Goal: Task Accomplishment & Management: Manage account settings

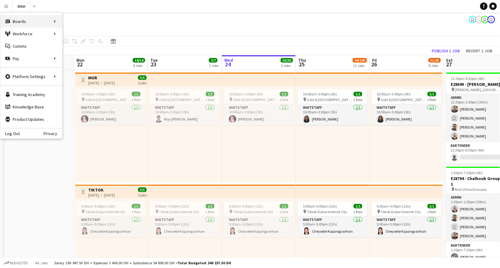
scroll to position [0, 148]
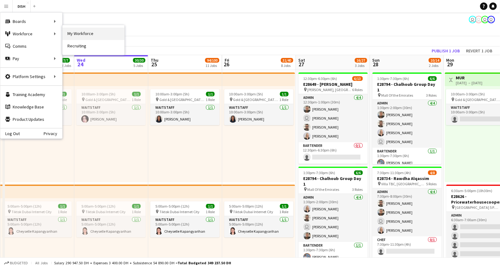
click at [77, 33] on link "My Workforce" at bounding box center [93, 34] width 62 height 12
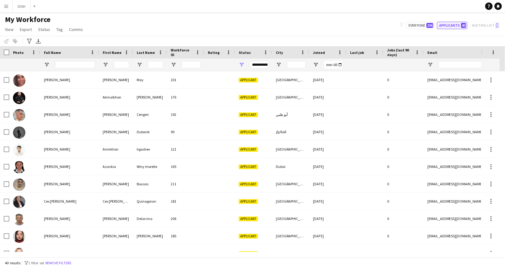
click at [449, 23] on button "Applicants 40" at bounding box center [452, 25] width 30 height 7
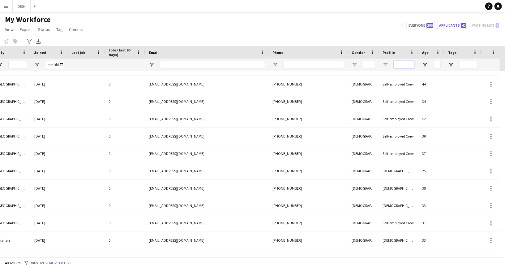
click at [399, 64] on input "Profile Filter Input" at bounding box center [404, 64] width 21 height 7
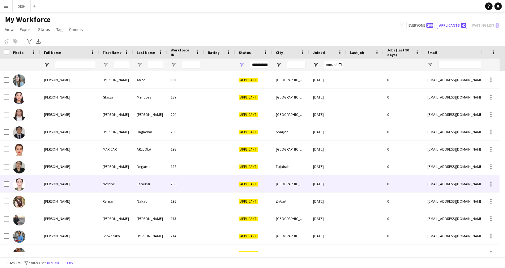
type input "****"
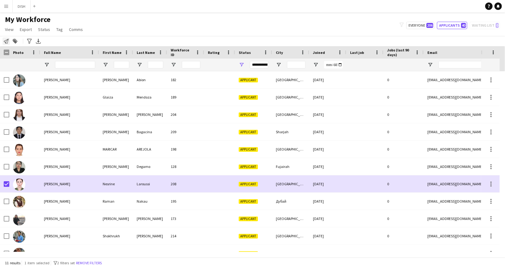
click at [6, 41] on icon "Notify workforce" at bounding box center [6, 41] width 5 height 5
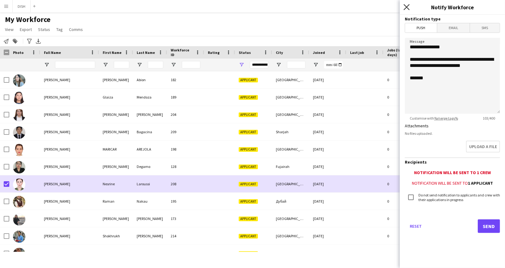
click at [408, 5] on icon "Close pop-in" at bounding box center [407, 7] width 6 height 6
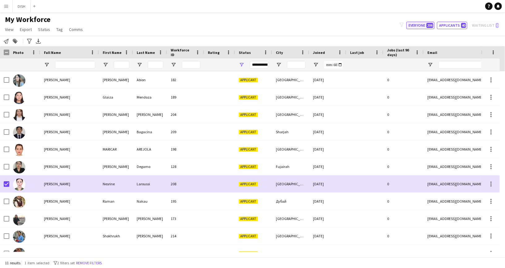
click at [419, 26] on button "Everyone 206" at bounding box center [421, 25] width 28 height 7
type input "**********"
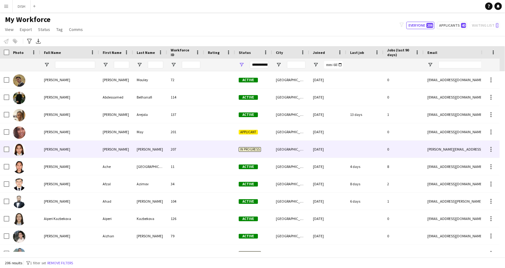
click at [144, 144] on div "[PERSON_NAME]" at bounding box center [150, 148] width 34 height 17
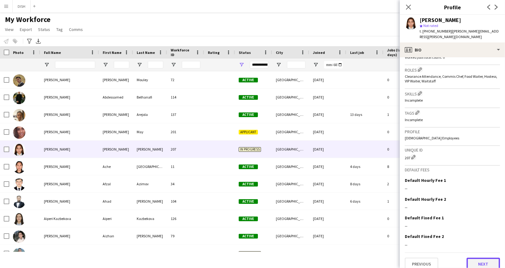
click at [483, 257] on button "Next" at bounding box center [483, 263] width 33 height 12
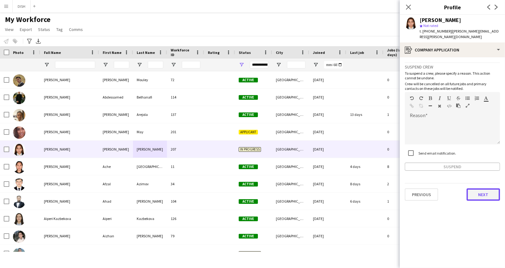
click at [482, 188] on button "Next" at bounding box center [483, 194] width 33 height 12
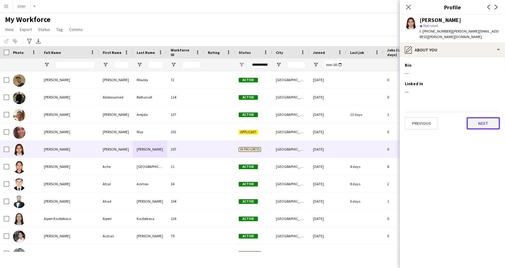
click at [480, 119] on button "Next" at bounding box center [483, 123] width 33 height 12
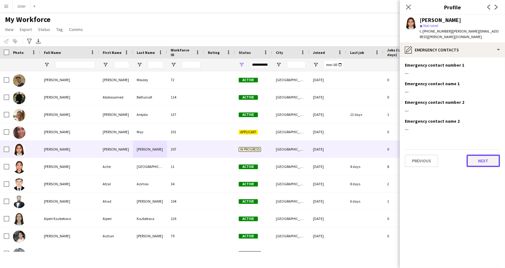
click at [485, 154] on button "Next" at bounding box center [483, 160] width 33 height 12
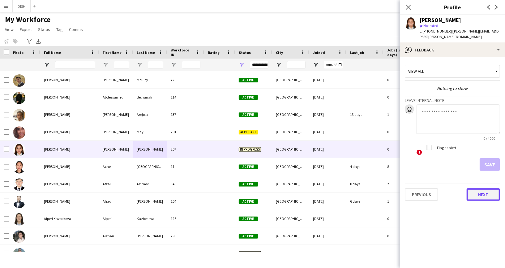
click at [483, 188] on button "Next" at bounding box center [483, 194] width 33 height 12
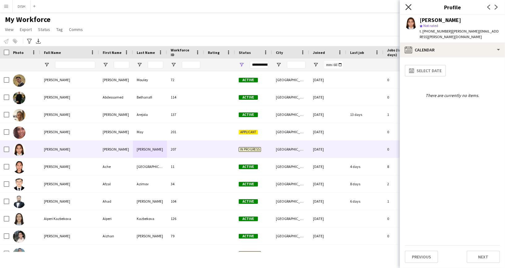
click at [408, 6] on icon at bounding box center [409, 7] width 6 height 6
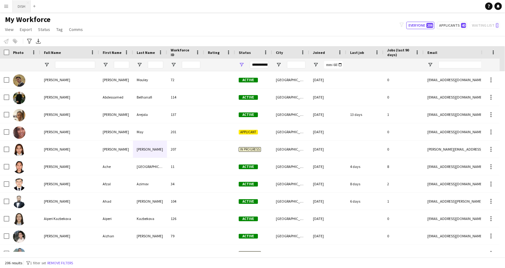
click at [19, 6] on button "DISH Close" at bounding box center [22, 6] width 18 height 12
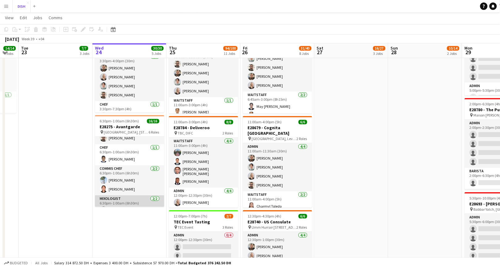
scroll to position [39, 0]
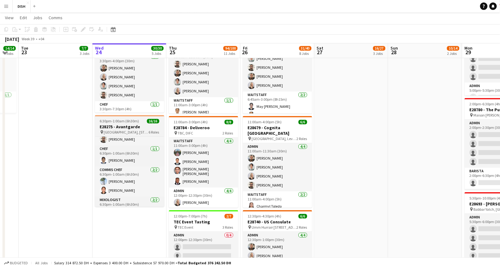
click at [115, 124] on h3 "E28275 - Avantgarde" at bounding box center [129, 127] width 69 height 6
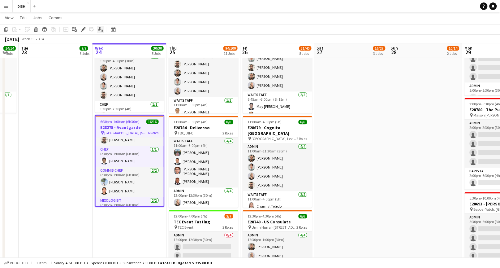
click at [100, 30] on icon "Applicants" at bounding box center [100, 29] width 5 height 5
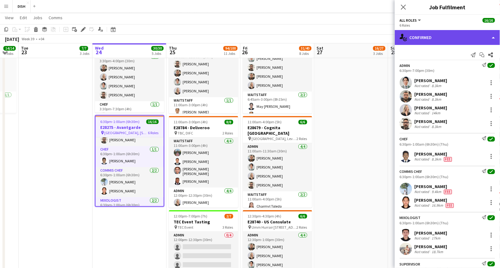
click at [452, 34] on div "single-neutral-actions-check-2 Confirmed" at bounding box center [447, 37] width 105 height 15
click at [421, 41] on div "single-neutral-actions-check-2 Confirmed" at bounding box center [447, 37] width 105 height 15
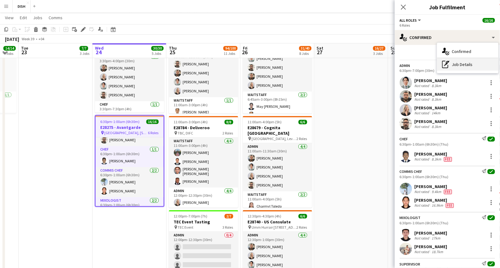
click at [452, 59] on div "pen-write Job Details" at bounding box center [467, 64] width 61 height 12
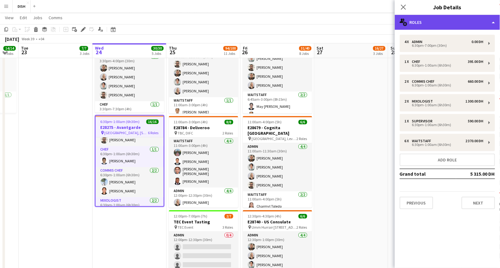
click at [412, 22] on div "multiple-users-add Roles" at bounding box center [447, 22] width 105 height 15
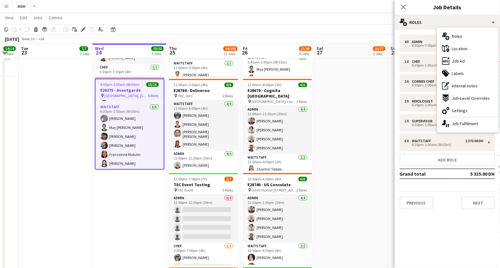
scroll to position [0, 129]
drag, startPoint x: 127, startPoint y: 187, endPoint x: 113, endPoint y: 184, distance: 13.7
click at [126, 187] on app-date-cell "10:00am-3:00pm (5h) 1/1 pin [GEOGRAPHIC_DATA], Sheikh Zayed Rd - Al Quoz - Al Q…" at bounding box center [130, 205] width 74 height 1083
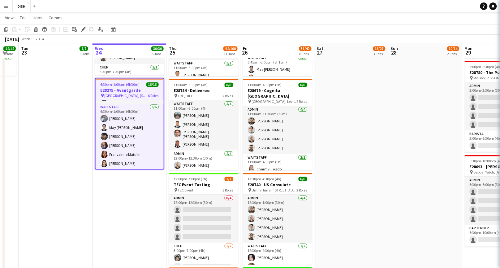
scroll to position [146, 0]
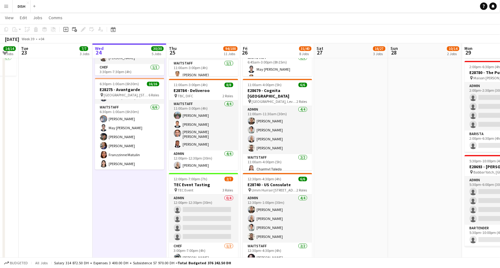
click at [63, 155] on app-date-cell "10:00am-3:00pm (5h) 1/1 pin [GEOGRAPHIC_DATA], Sheikh Zayed Rd - Al Quoz - Al Q…" at bounding box center [56, 205] width 74 height 1083
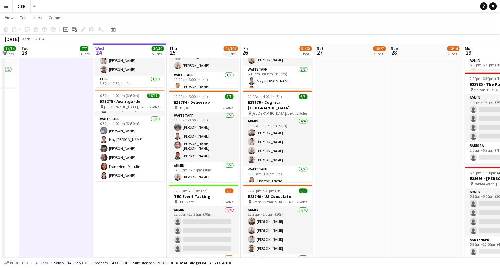
scroll to position [0, 129]
click at [130, 202] on app-date-cell "10:00am-3:00pm (5h) 1/1 pin [GEOGRAPHIC_DATA], Sheikh Zayed Rd - Al Quoz - Al Q…" at bounding box center [130, 217] width 74 height 1083
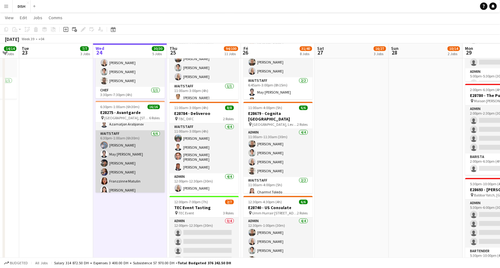
scroll to position [146, 0]
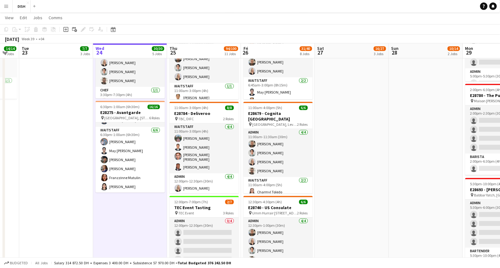
click at [126, 211] on app-date-cell "10:00am-3:00pm (5h) 1/1 pin [GEOGRAPHIC_DATA], Sheikh Zayed Rd - Al Quoz - Al Q…" at bounding box center [130, 228] width 74 height 1083
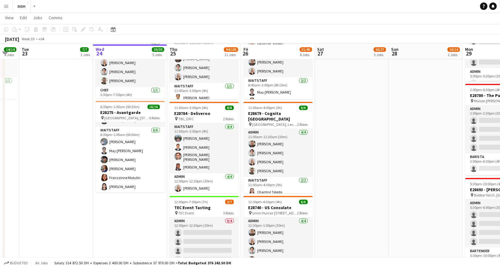
scroll to position [384, 0]
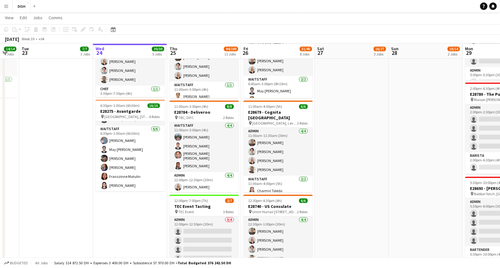
click at [132, 209] on app-date-cell "10:00am-3:00pm (5h) 1/1 pin [GEOGRAPHIC_DATA], Sheikh Zayed Rd - Al Quoz - Al Q…" at bounding box center [130, 227] width 74 height 1083
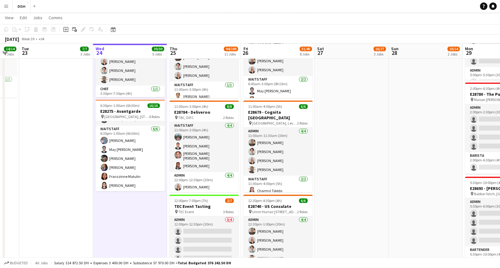
click at [78, 193] on app-date-cell "10:00am-3:00pm (5h) 1/1 pin [GEOGRAPHIC_DATA], Sheikh Zayed Rd - Al Quoz - Al Q…" at bounding box center [56, 227] width 74 height 1083
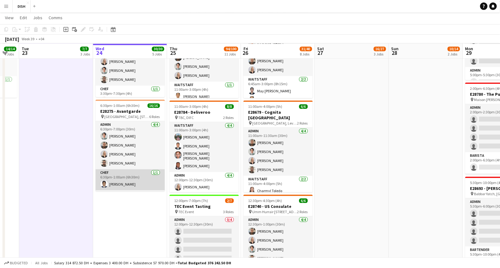
scroll to position [55, 0]
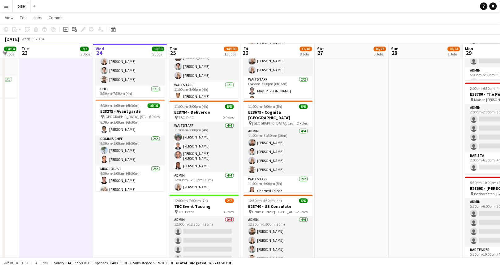
click at [136, 207] on app-date-cell "10:00am-3:00pm (5h) 1/1 pin [GEOGRAPHIC_DATA], Sheikh Zayed Rd - Al Quoz - Al Q…" at bounding box center [130, 227] width 74 height 1083
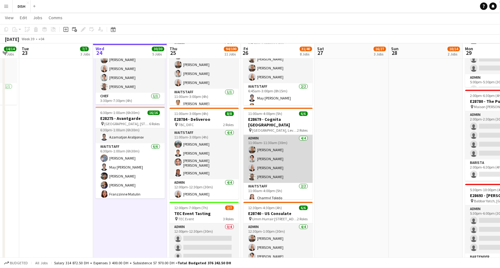
scroll to position [8, 0]
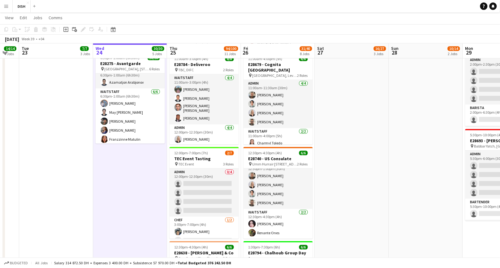
click at [354, 144] on app-date-cell "12:30pm-6:30pm (6h) 6/13 E28649 - [PERSON_NAME] pin [PERSON_NAME], Sharjah 6 Ro…" at bounding box center [352, 179] width 74 height 1083
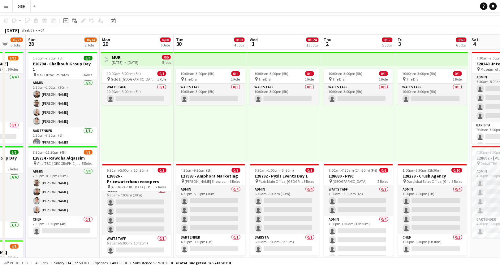
scroll to position [1, 0]
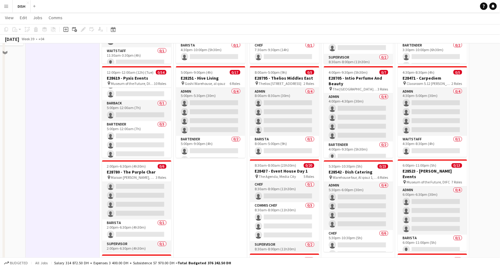
scroll to position [310, 0]
